Goal: Information Seeking & Learning: Learn about a topic

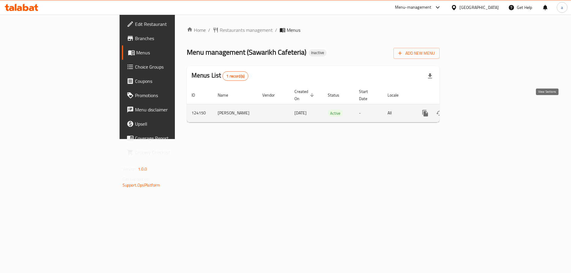
click at [475, 106] on link "enhanced table" at bounding box center [468, 113] width 14 height 14
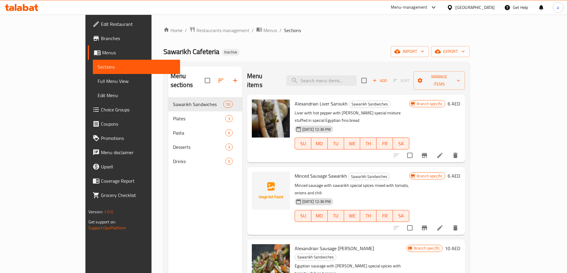
click at [98, 84] on span "Full Menu View" at bounding box center [137, 81] width 78 height 7
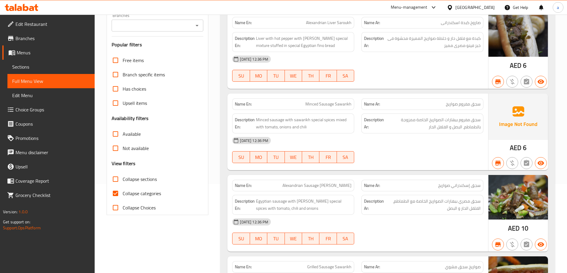
scroll to position [119, 0]
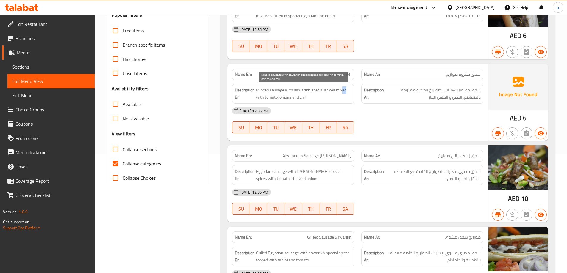
drag, startPoint x: 334, startPoint y: 91, endPoint x: 253, endPoint y: 95, distance: 80.7
click at [253, 95] on h6 "Description En: Minced sausage with sawarikh special spices mixed with tomato, …" at bounding box center [293, 94] width 117 height 15
click at [358, 98] on div "Description Ar: سجق مفروم ببهارات الصواريخ الخاصة ممزوجة بالطماطم، البصل و الفل…" at bounding box center [422, 93] width 129 height 27
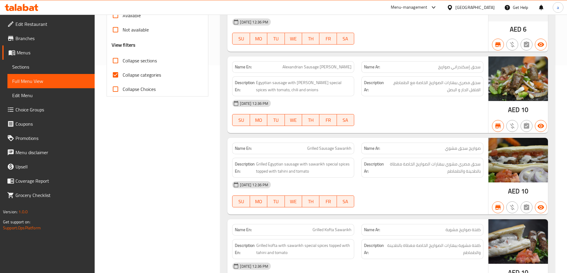
scroll to position [149, 0]
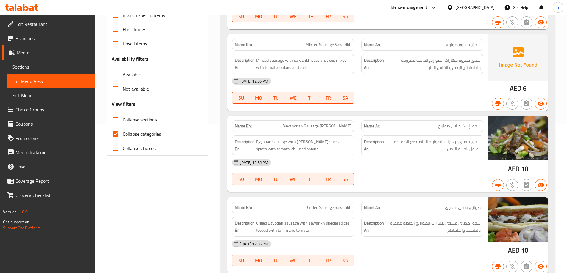
click at [138, 133] on span "Collapse categories" at bounding box center [142, 134] width 38 height 7
click at [123, 133] on input "Collapse categories" at bounding box center [115, 134] width 14 height 14
checkbox input "false"
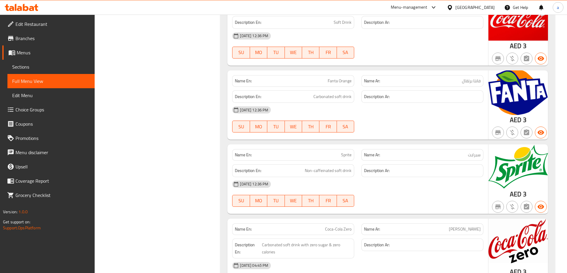
scroll to position [2411, 0]
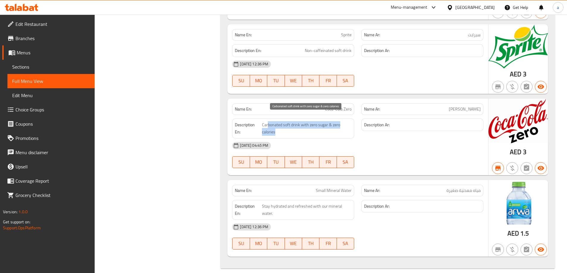
drag, startPoint x: 268, startPoint y: 120, endPoint x: 313, endPoint y: 127, distance: 44.9
click at [310, 123] on span "Carbonated soft drink with zero sugar & zero calories" at bounding box center [307, 128] width 90 height 15
click at [313, 127] on span "Carbonated soft drink with zero sugar & zero calories" at bounding box center [307, 128] width 90 height 15
drag, startPoint x: 298, startPoint y: 35, endPoint x: 367, endPoint y: 56, distance: 71.2
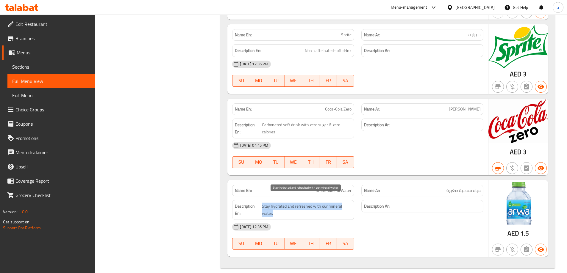
drag, startPoint x: 272, startPoint y: 204, endPoint x: 305, endPoint y: 211, distance: 34.0
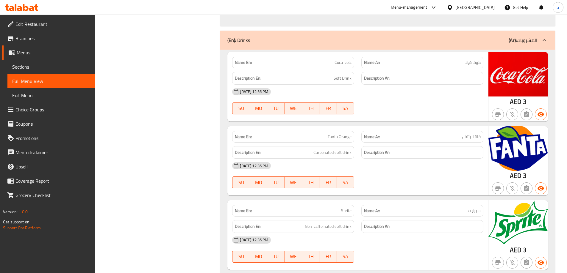
scroll to position [2203, 0]
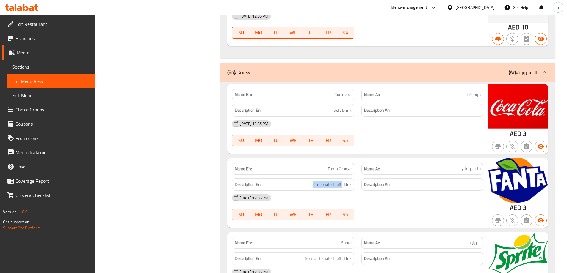
drag, startPoint x: 301, startPoint y: 173, endPoint x: 342, endPoint y: 183, distance: 41.8
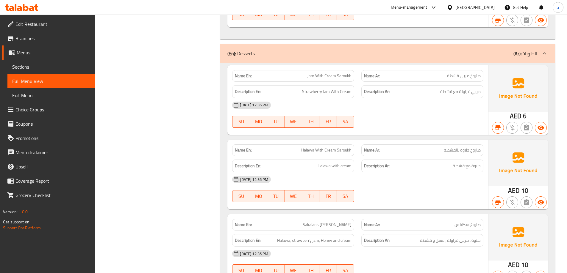
scroll to position [1935, 0]
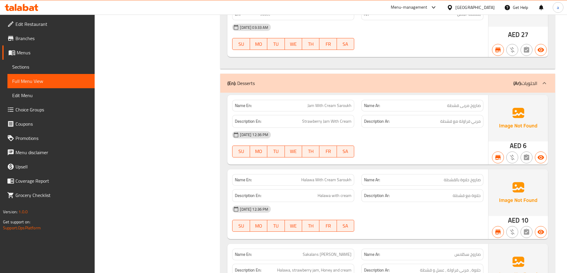
drag, startPoint x: 425, startPoint y: 96, endPoint x: 431, endPoint y: 126, distance: 30.9
drag, startPoint x: 483, startPoint y: 114, endPoint x: 433, endPoint y: 118, distance: 49.9
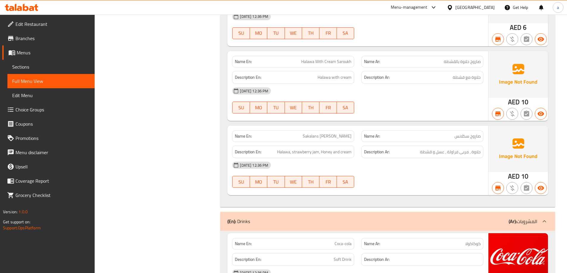
scroll to position [2054, 0]
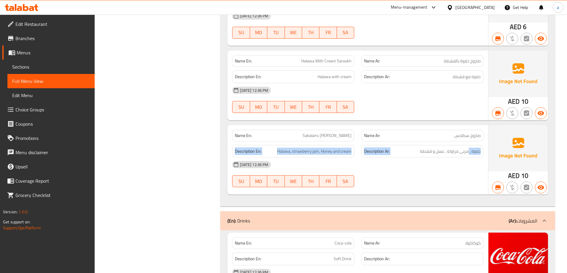
drag, startPoint x: 465, startPoint y: 134, endPoint x: 464, endPoint y: 157, distance: 23.8
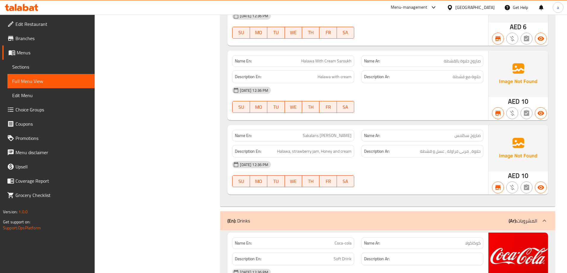
drag, startPoint x: 481, startPoint y: 145, endPoint x: 416, endPoint y: 152, distance: 64.9
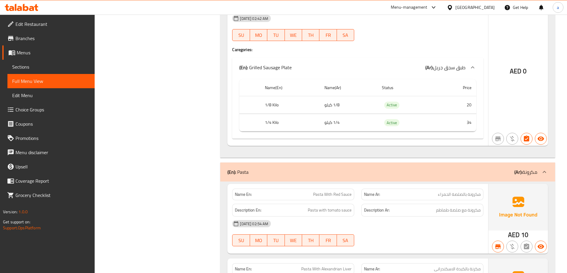
scroll to position [1400, 0]
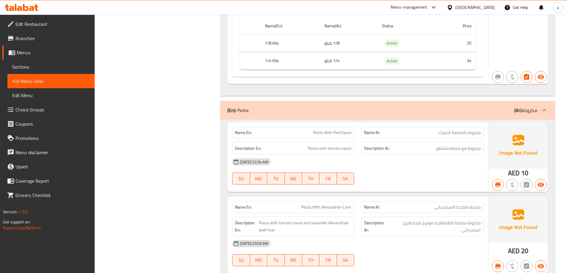
drag, startPoint x: 288, startPoint y: 124, endPoint x: 346, endPoint y: 152, distance: 64.3
drag, startPoint x: 353, startPoint y: 143, endPoint x: 293, endPoint y: 120, distance: 64.0
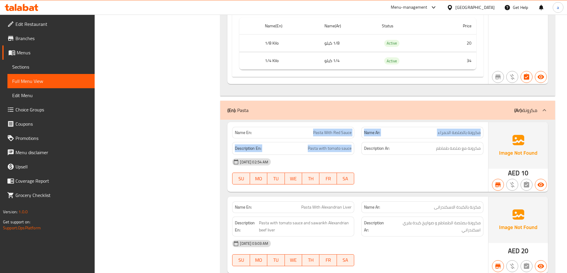
drag, startPoint x: 293, startPoint y: 120, endPoint x: 351, endPoint y: 149, distance: 64.1
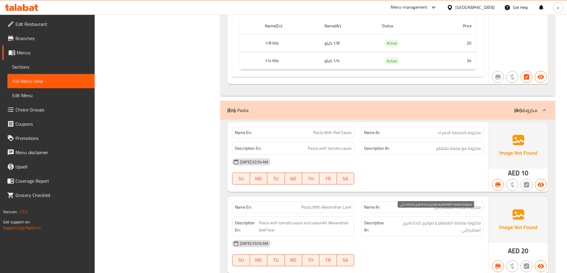
click at [464, 223] on span "مكرونة بصلصة الطماطم و صواريخ كبدة بقري اسكندراني" at bounding box center [434, 227] width 91 height 15
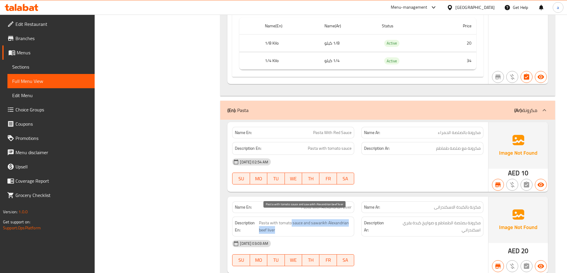
drag, startPoint x: 322, startPoint y: 220, endPoint x: 343, endPoint y: 223, distance: 20.9
click at [343, 223] on span "Pasta with tomato sauce and sawarikh Alexandrian beef liver" at bounding box center [305, 227] width 93 height 15
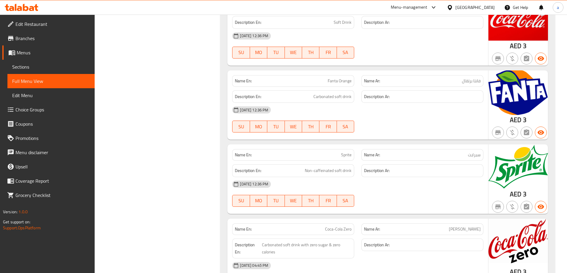
scroll to position [2411, 0]
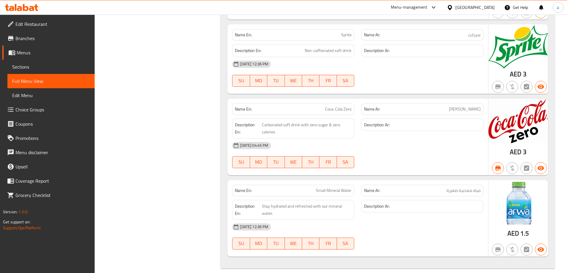
drag, startPoint x: 203, startPoint y: 142, endPoint x: 178, endPoint y: 149, distance: 25.8
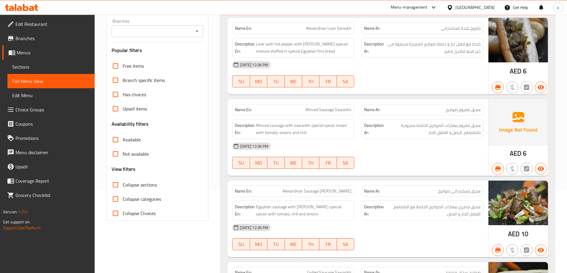
scroll to position [0, 0]
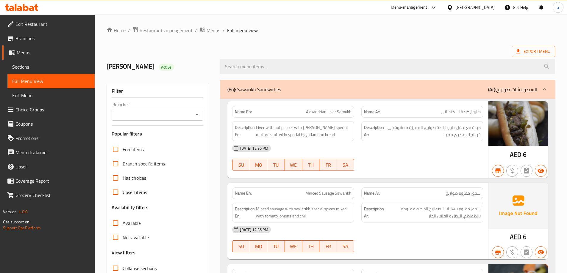
drag, startPoint x: 308, startPoint y: 42, endPoint x: 296, endPoint y: 35, distance: 13.7
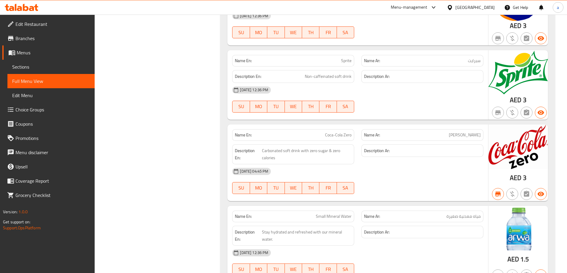
scroll to position [2411, 0]
